Goal: Communication & Community: Ask a question

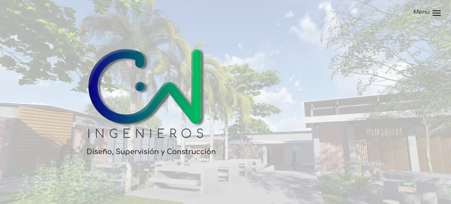
click at [432, 13] on header "Menu Página Principal Nuestros Servicios Portafolio Contáctanos" at bounding box center [225, 8] width 451 height 16
click at [436, 13] on div at bounding box center [437, 13] width 8 height 1
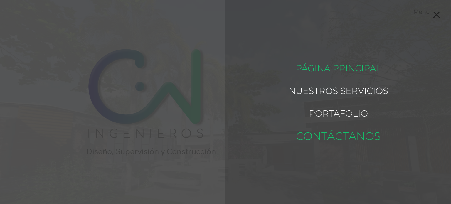
click at [334, 134] on link "Contáctanos" at bounding box center [338, 136] width 85 height 28
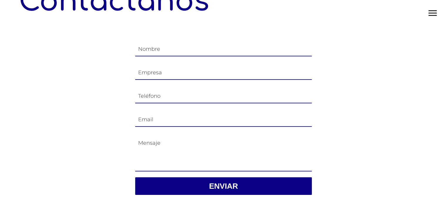
scroll to position [39, 0]
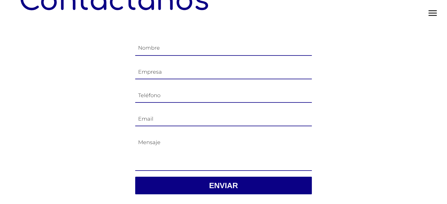
click at [179, 49] on input "text" at bounding box center [223, 50] width 177 height 24
type input "JAVIER CHERO"
click at [168, 71] on input "text" at bounding box center [223, 74] width 177 height 24
type input "C"
type input "KBE .CL CHILE Y CHEROSCORP"
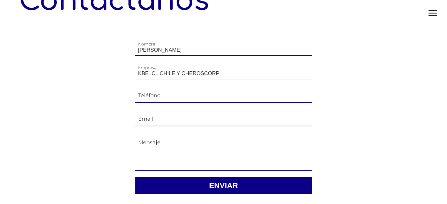
click at [171, 92] on input "text" at bounding box center [223, 97] width 177 height 24
type input "971785348"
click at [173, 119] on input "email" at bounding box center [223, 121] width 177 height 24
type input "grupochero@gmail.com"
click at [166, 151] on textarea at bounding box center [223, 150] width 177 height 36
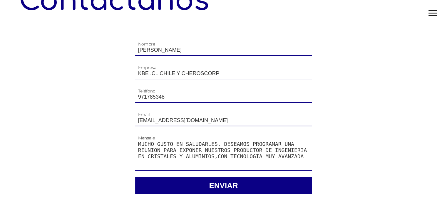
click at [304, 142] on textarea "MUCHO GUSTO EN SALUDARLES, DESEAMOS PROGRAMAR UNA REUNION PARA EXPONER NUESTROS…" at bounding box center [223, 150] width 177 height 36
click at [166, 162] on textarea "MUCHO GUSTO EN SALUDARLES, DESEAMOS PROGRAMAR UNA REUNION CON DERENCIA DE OBRAS…" at bounding box center [223, 150] width 177 height 36
click at [200, 149] on textarea "MUCHO GUSTO EN SALUDARLES, DESEAMOS PROGRAMAR UNA REUNION CON DERENCIA DE OBRAS…" at bounding box center [223, 150] width 177 height 36
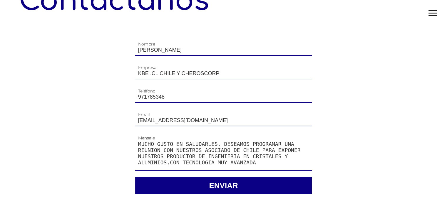
click at [165, 156] on textarea "MUCHO GUSTO EN SALUDARLES, DESEAMOS PROGRAMAR UNA REUNION CON NUESTROS ASOCIADO…" at bounding box center [223, 150] width 177 height 36
click at [208, 164] on textarea "MUCHO GUSTO EN SALUDARLES, DESEAMOS PROGRAMAR UNA REUNION CON NUESTROS ASOCIADO…" at bounding box center [223, 150] width 177 height 36
type textarea "MUCHO GUSTO EN SALUDARLES, DESEAMOS PROGRAMAR UNA REUNION CON NUESTROS ASOCIADO…"
click at [228, 185] on button "Enviar" at bounding box center [223, 186] width 177 height 18
